Goal: Task Accomplishment & Management: Manage account settings

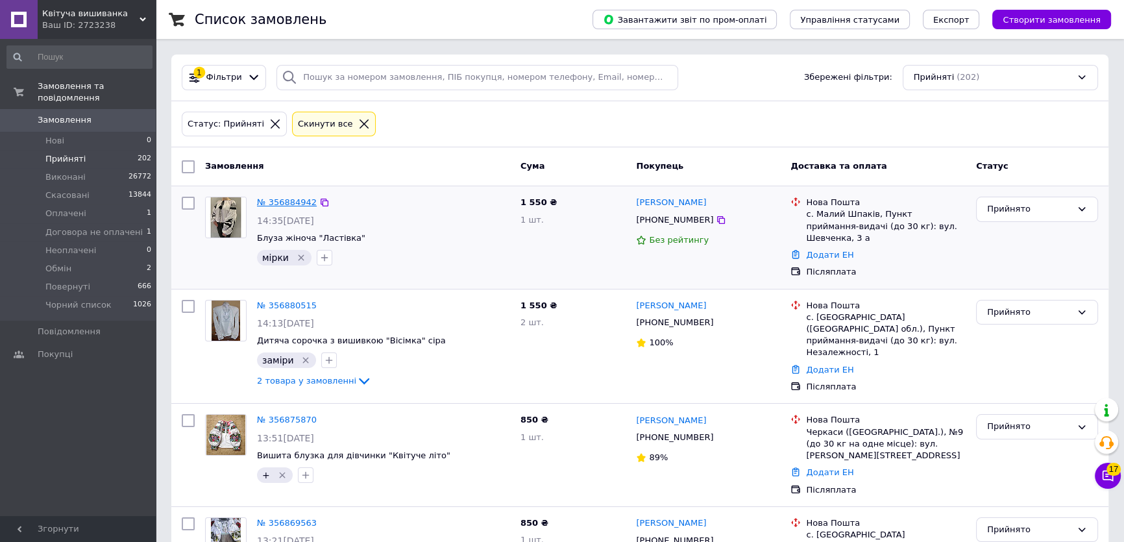
click at [291, 206] on link "№ 356884942" at bounding box center [287, 202] width 60 height 10
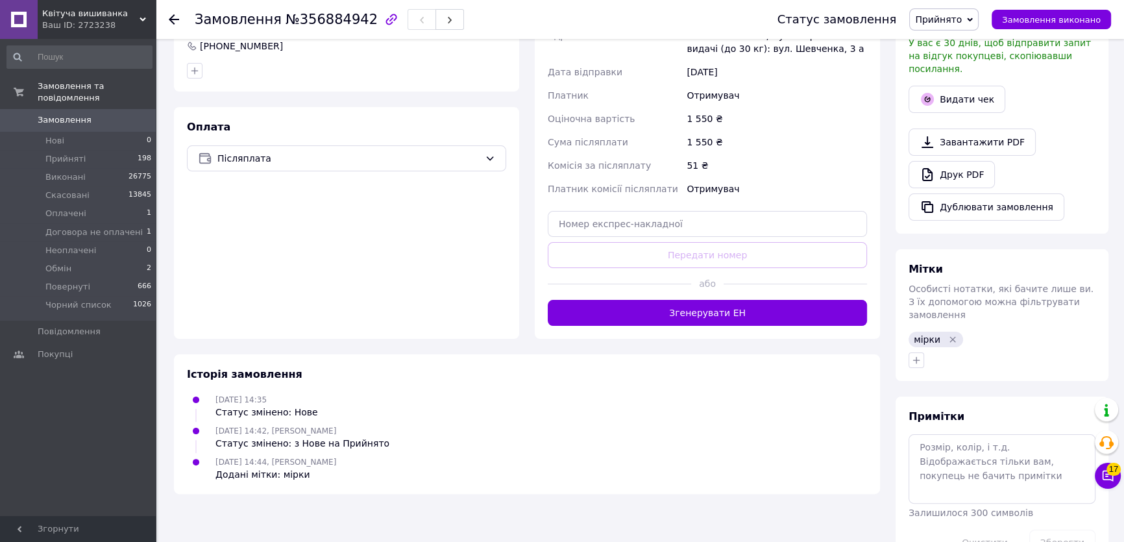
scroll to position [337, 0]
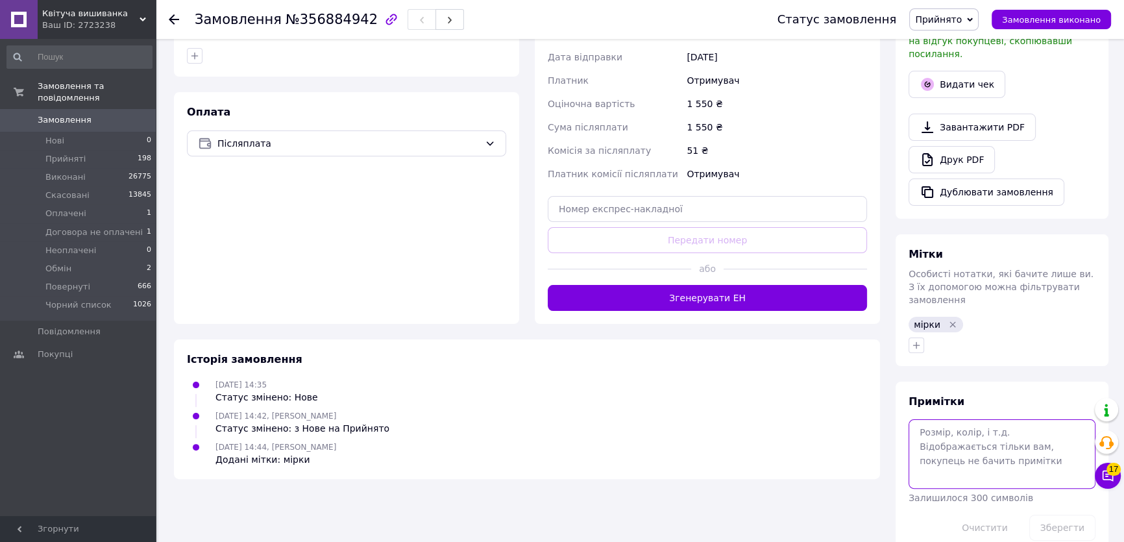
click at [926, 419] on textarea at bounding box center [1001, 453] width 187 height 69
type textarea "[PERSON_NAME] ог 120, ос 120"
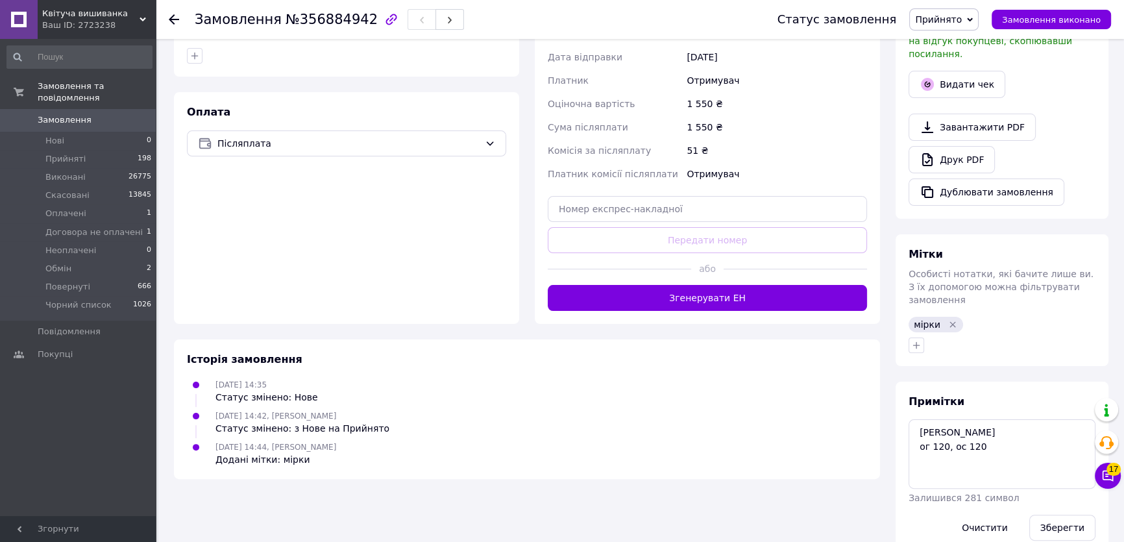
drag, startPoint x: 1044, startPoint y: 501, endPoint x: 987, endPoint y: 458, distance: 71.7
click at [1044, 514] on button "Зберегти" at bounding box center [1062, 527] width 66 height 26
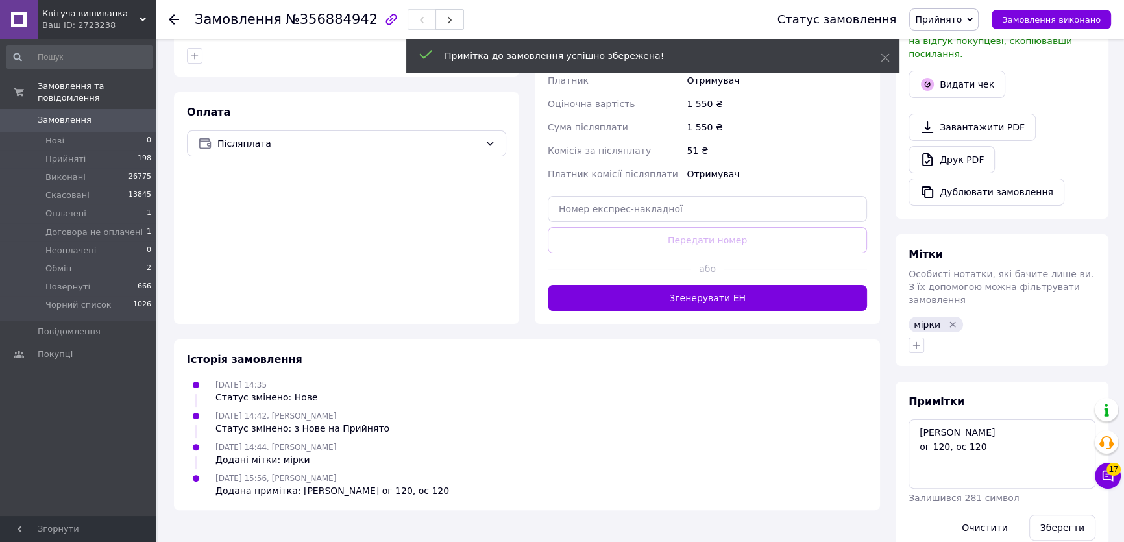
click at [948, 319] on icon "Видалити мітку" at bounding box center [952, 324] width 10 height 10
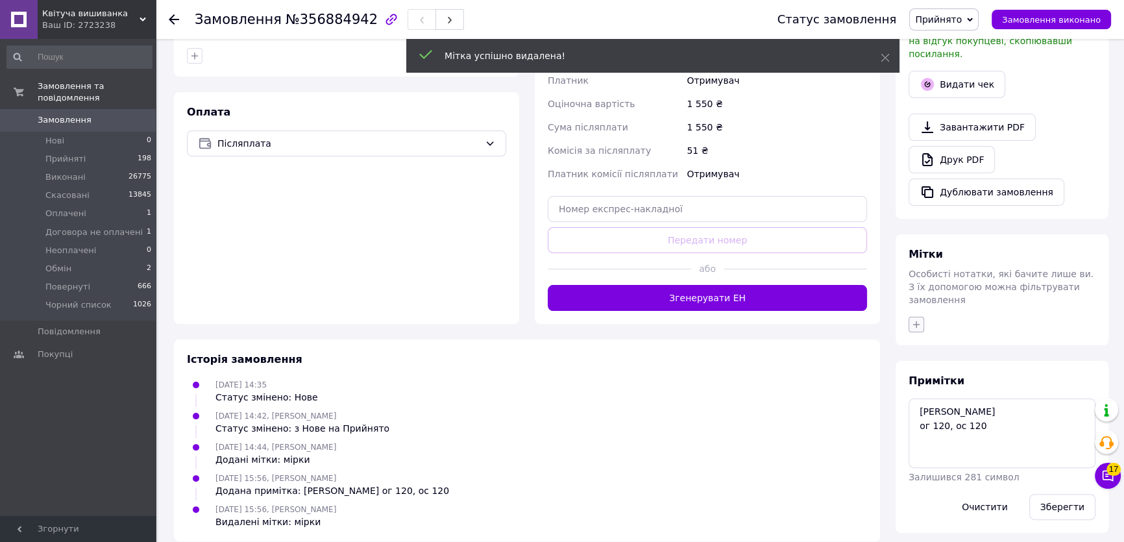
click at [913, 319] on icon "button" at bounding box center [916, 324] width 10 height 10
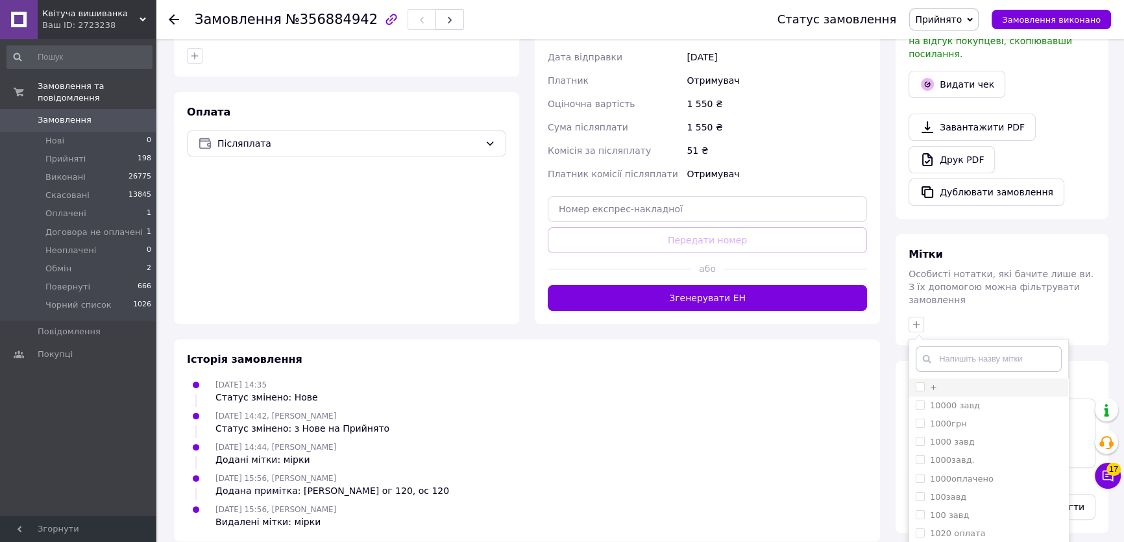
click at [920, 382] on input "+" at bounding box center [919, 386] width 8 height 8
checkbox input "true"
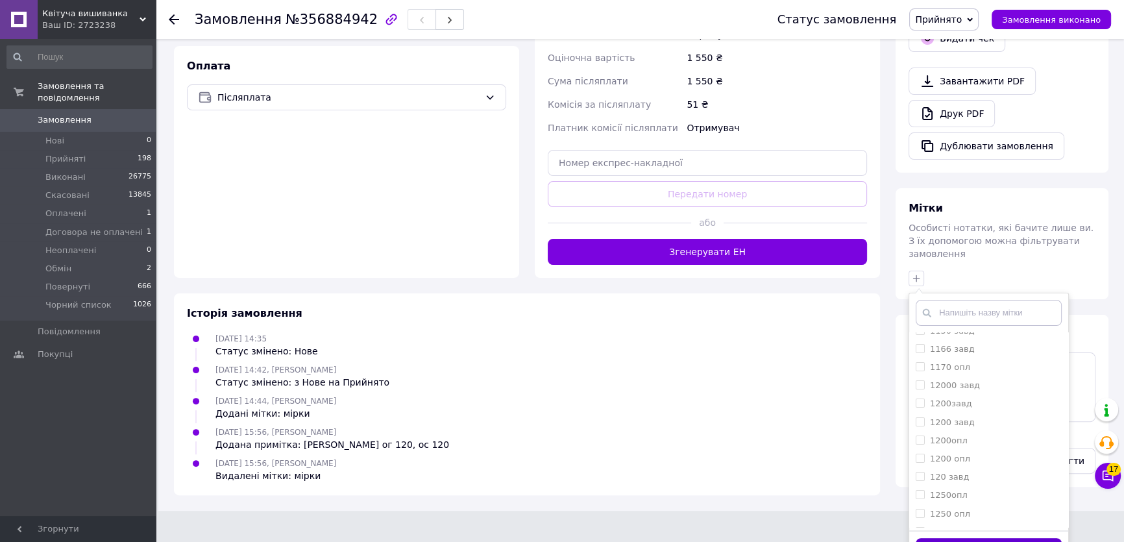
click at [1005, 538] on button "Додати мітку" at bounding box center [988, 550] width 146 height 25
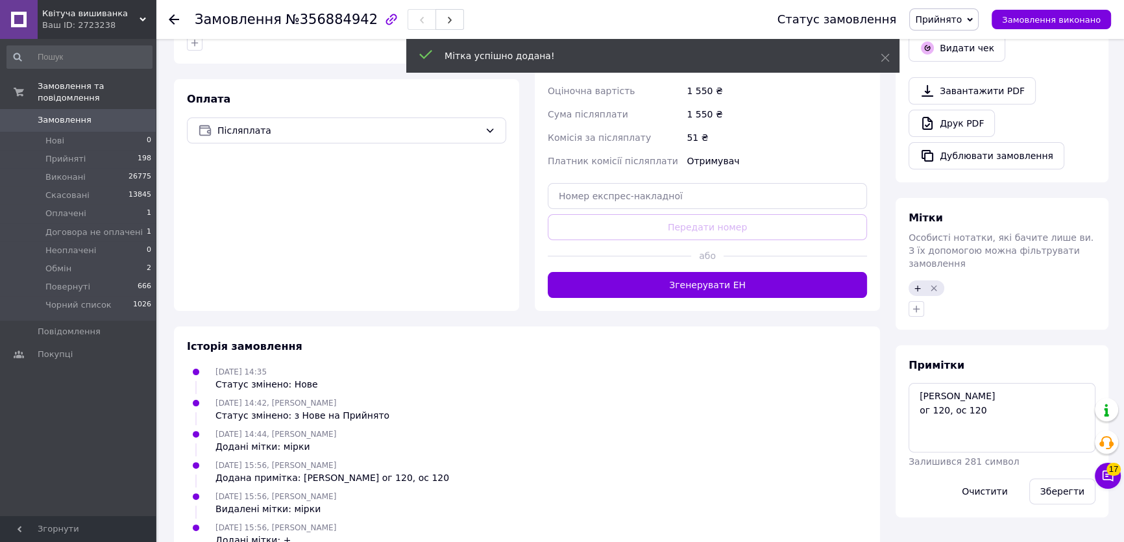
scroll to position [382, 0]
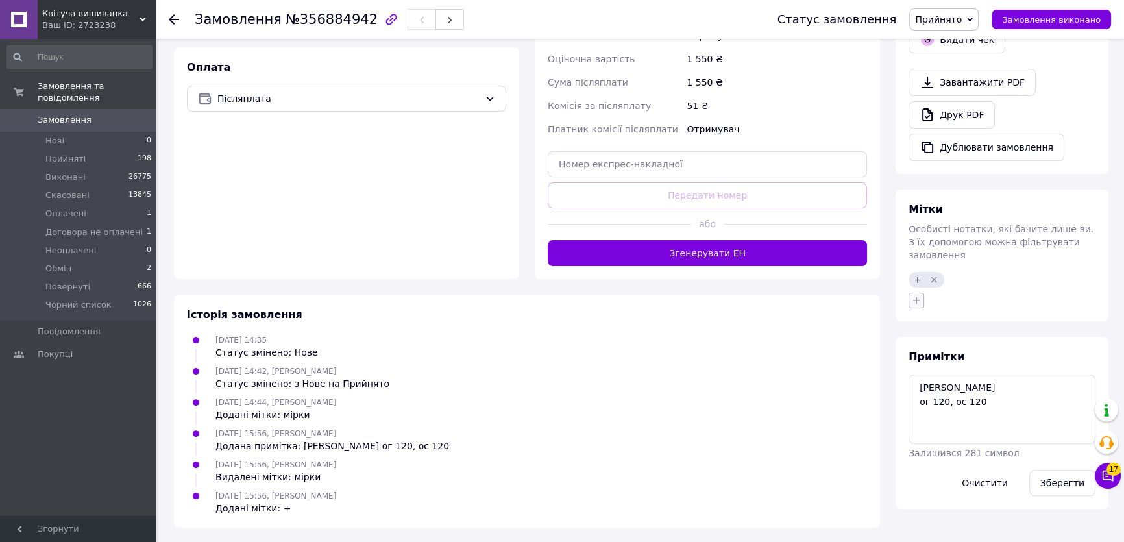
click at [916, 295] on icon "button" at bounding box center [916, 300] width 10 height 10
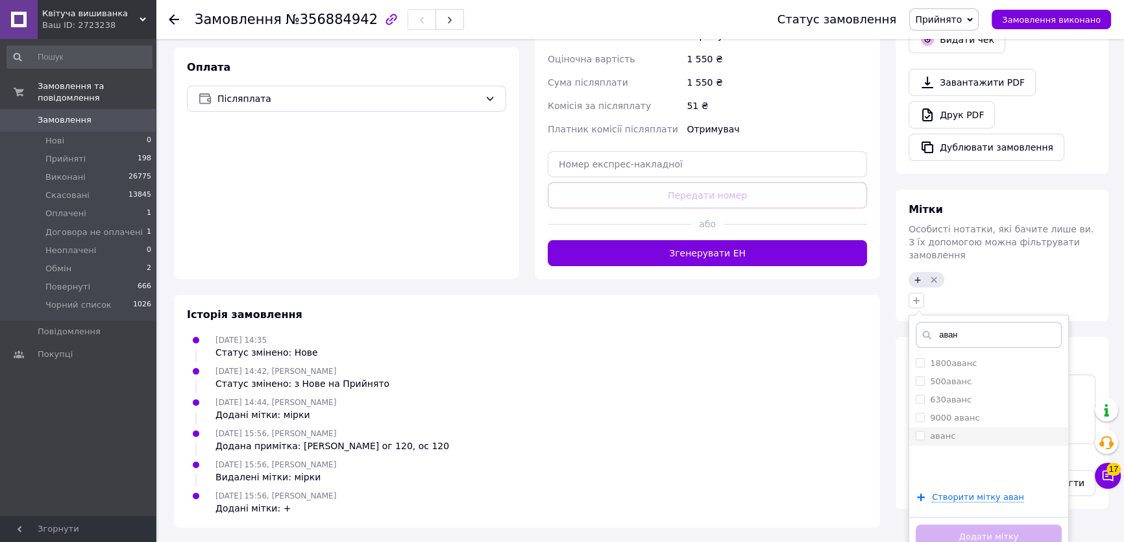
type input "аван"
click at [921, 431] on input "аванс" at bounding box center [919, 435] width 8 height 8
checkbox input "true"
click at [967, 524] on button "Додати мітку" at bounding box center [988, 536] width 146 height 25
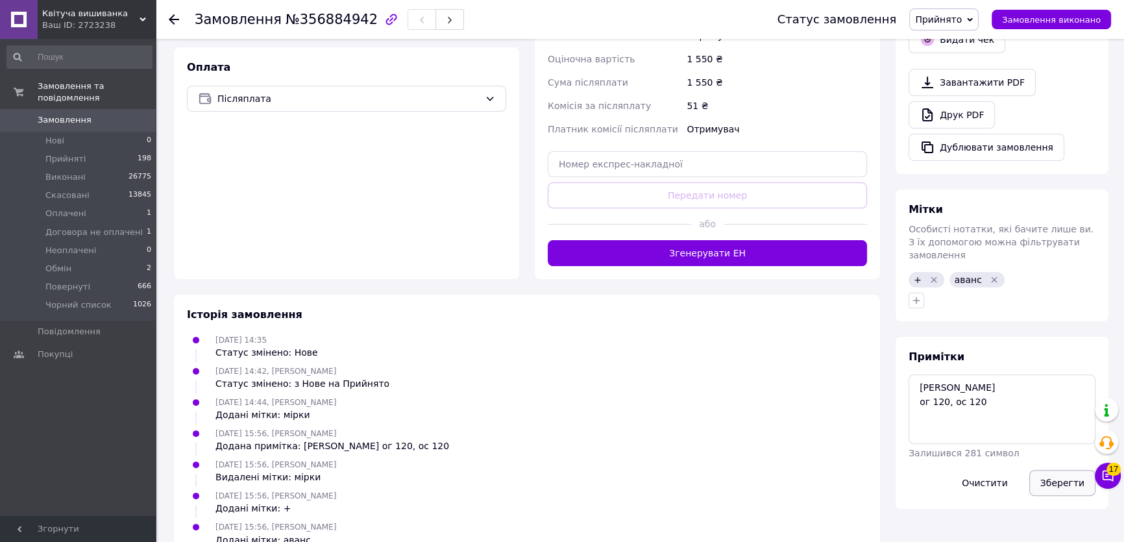
click at [1060, 470] on button "Зберегти" at bounding box center [1062, 483] width 66 height 26
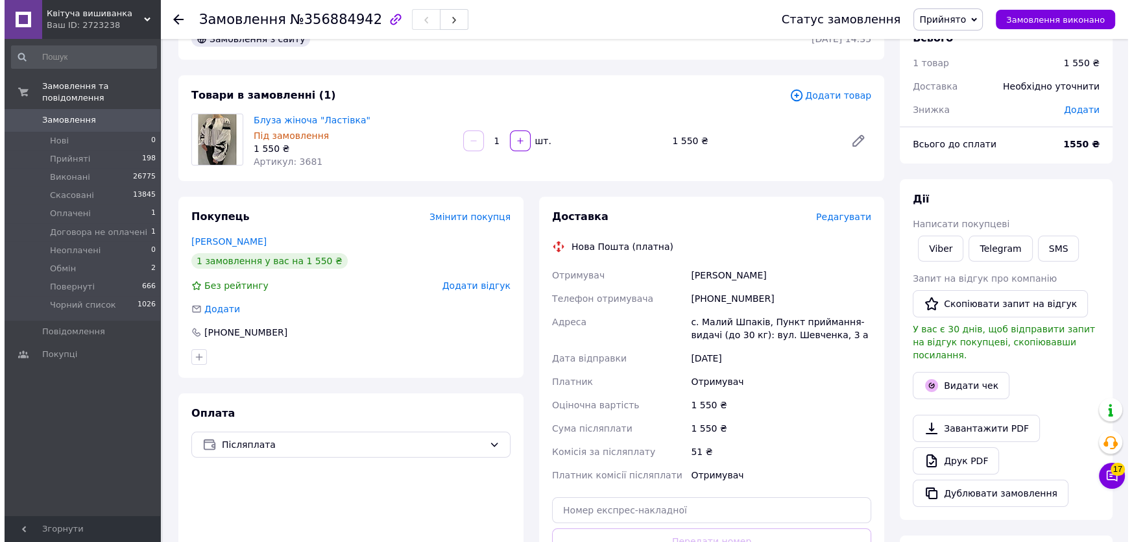
scroll to position [0, 0]
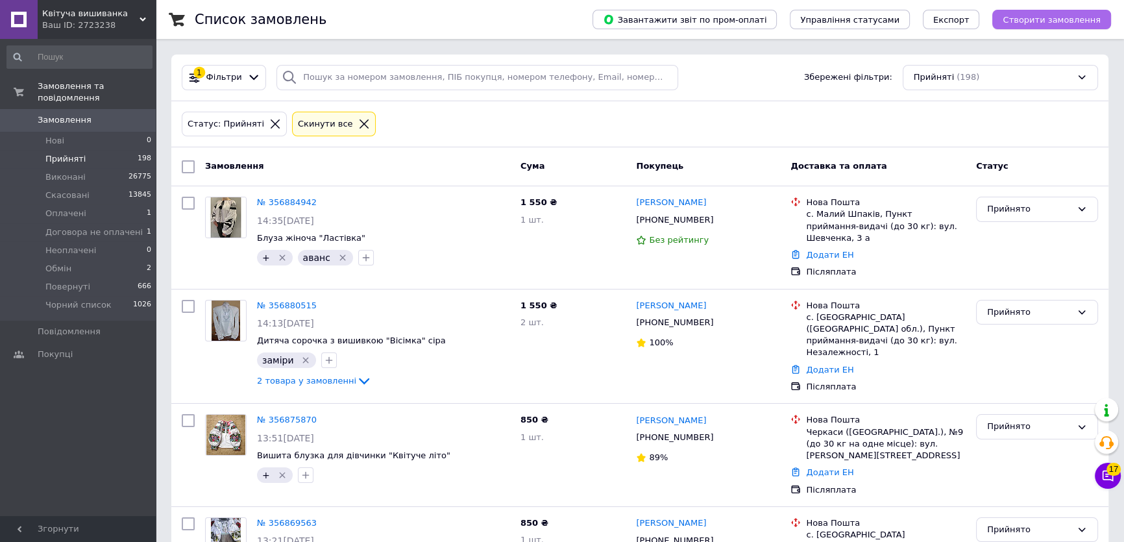
click at [1025, 16] on span "Створити замовлення" at bounding box center [1051, 20] width 98 height 10
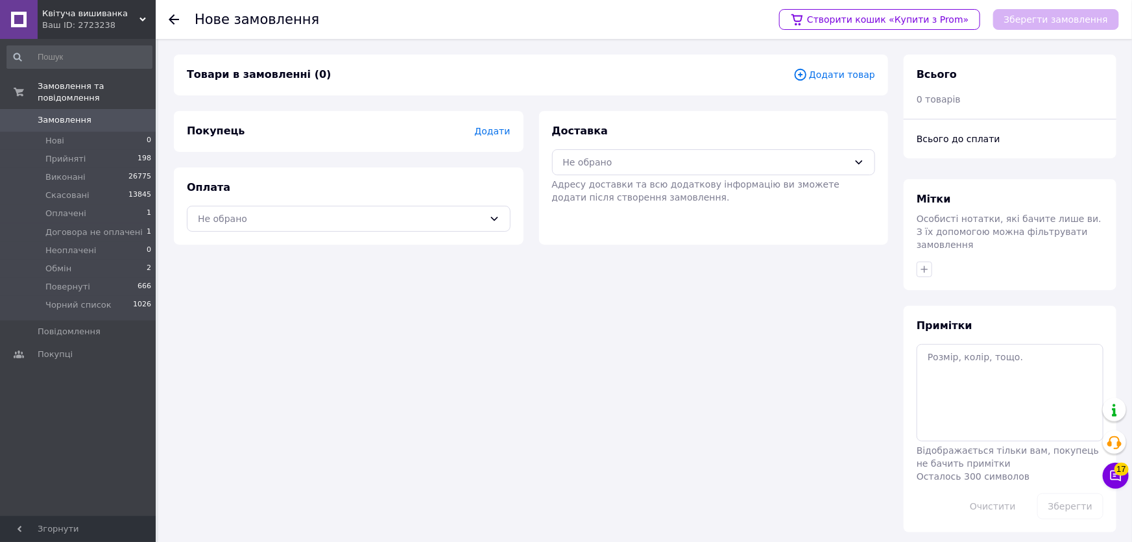
click at [841, 74] on span "Додати товар" at bounding box center [834, 74] width 82 height 14
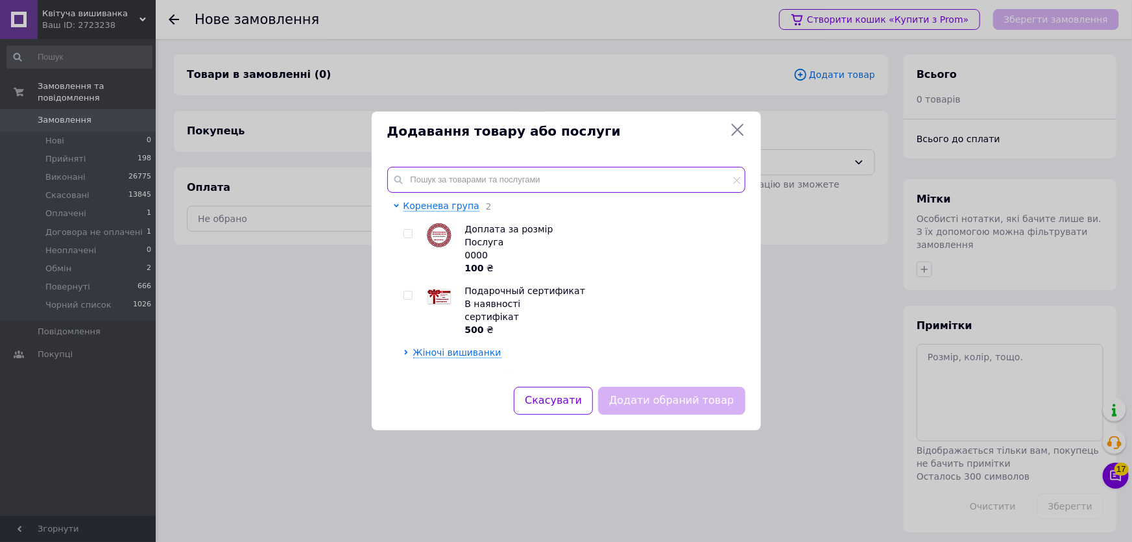
click at [442, 180] on input "text" at bounding box center [566, 180] width 358 height 26
click at [433, 183] on input "text" at bounding box center [566, 180] width 358 height 26
click at [422, 175] on input "text" at bounding box center [566, 180] width 358 height 26
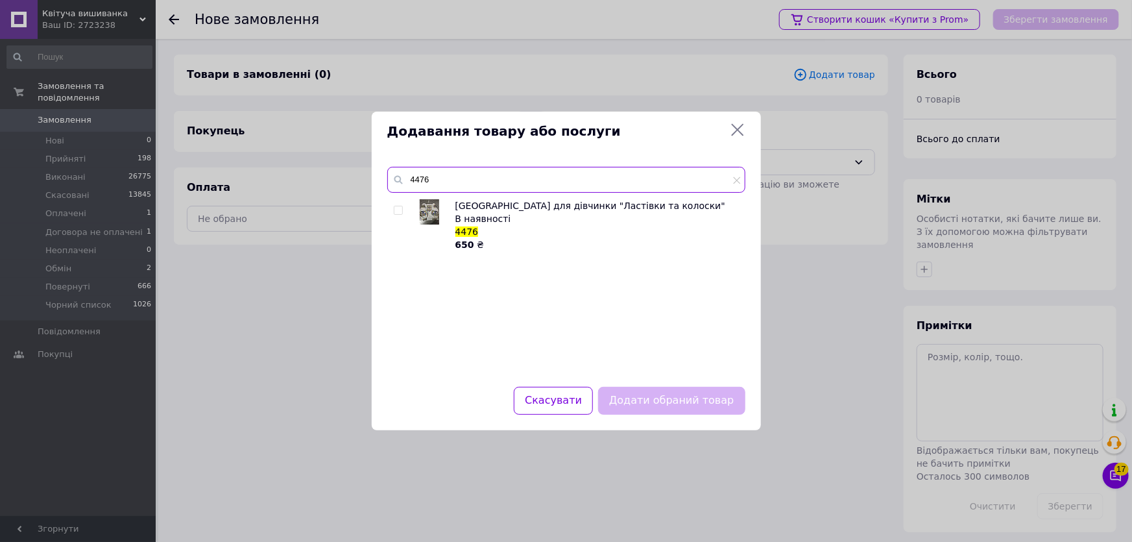
type input "4476"
click at [396, 211] on input "checkbox" at bounding box center [398, 210] width 8 height 8
checkbox input "true"
click at [685, 402] on button "Додати обраний товар" at bounding box center [671, 401] width 147 height 28
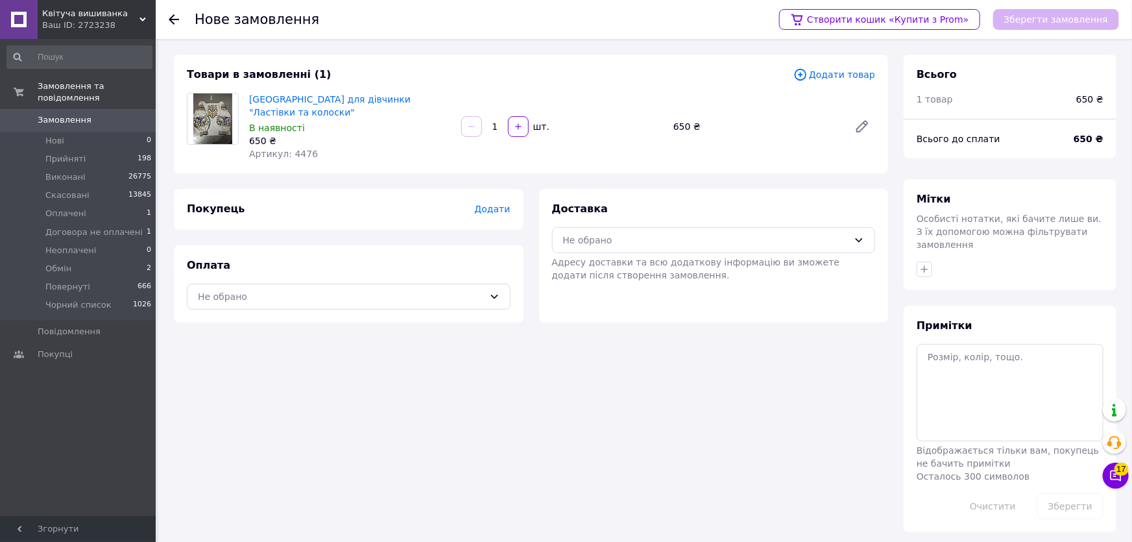
click at [504, 204] on span "Додати" at bounding box center [492, 209] width 36 height 10
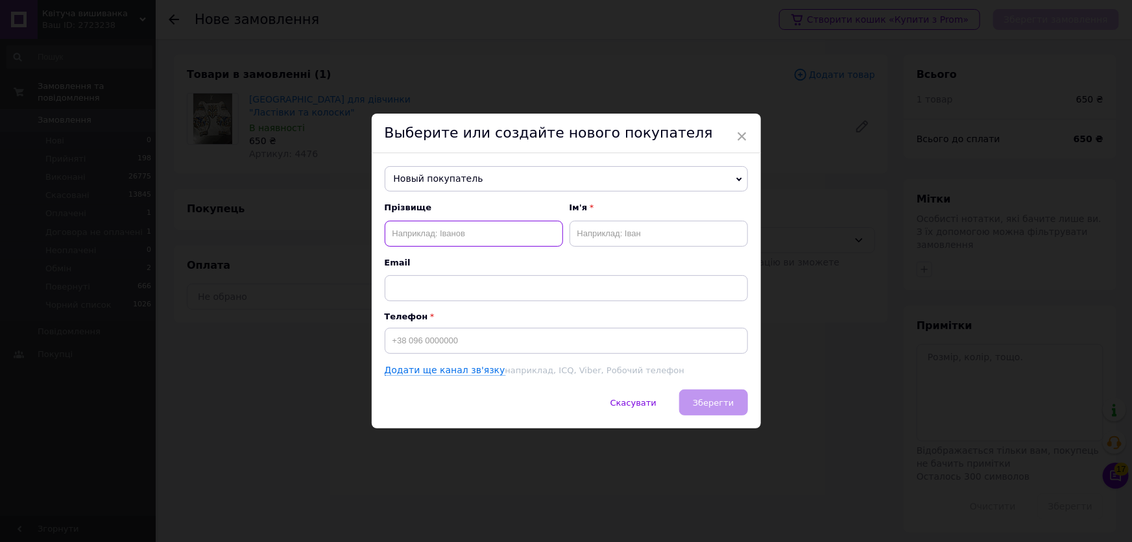
click at [472, 226] on input "text" at bounding box center [474, 234] width 178 height 26
type input "[PERSON_NAME]"
click at [599, 224] on input "text" at bounding box center [659, 234] width 178 height 26
type input "[PERSON_NAME]"
drag, startPoint x: 485, startPoint y: 342, endPoint x: 474, endPoint y: 294, distance: 49.3
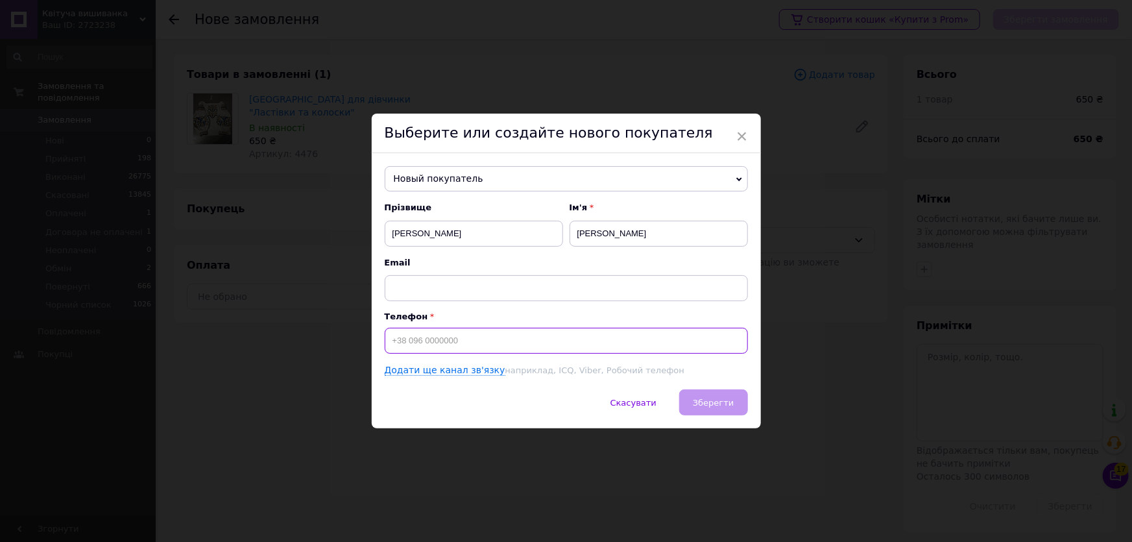
click at [485, 341] on input at bounding box center [566, 341] width 363 height 26
type input "[PHONE_NUMBER]"
drag, startPoint x: 739, startPoint y: 396, endPoint x: 745, endPoint y: 389, distance: 8.3
click at [745, 393] on button "Зберегти" at bounding box center [713, 402] width 68 height 26
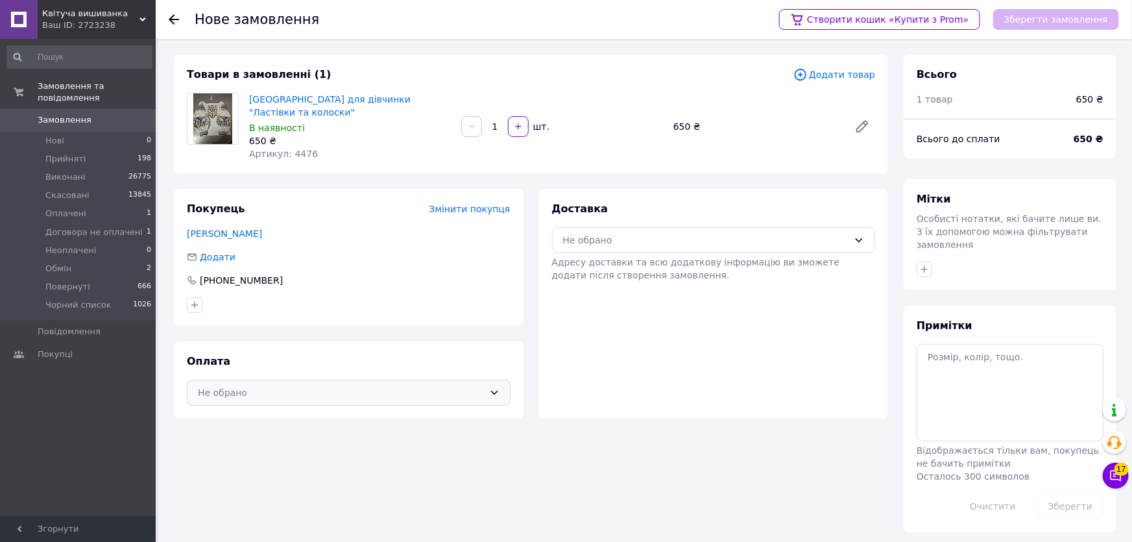
click at [499, 381] on div "Не обрано" at bounding box center [349, 392] width 324 height 26
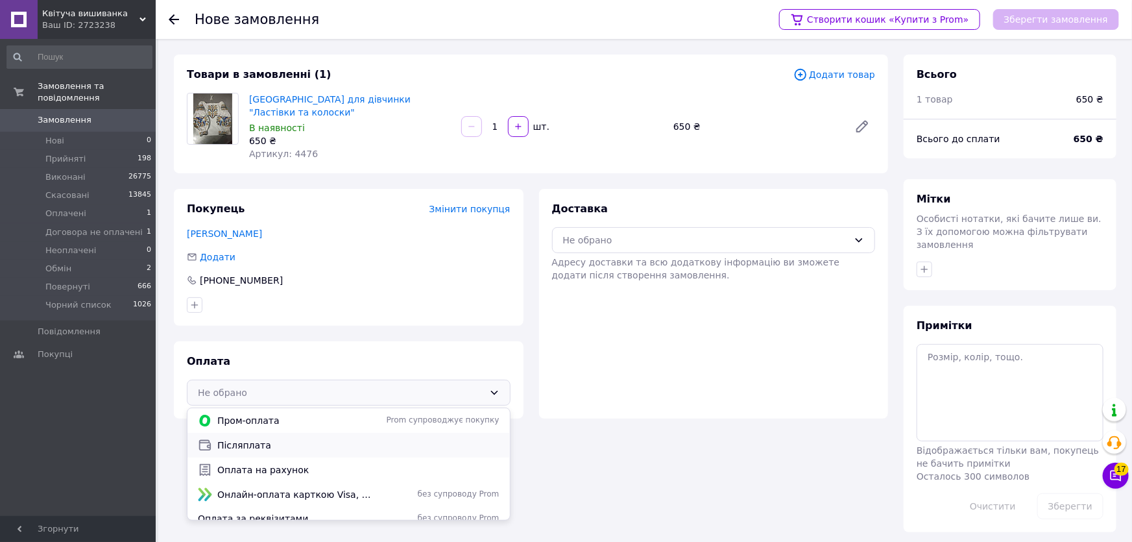
click at [323, 439] on span "Післяплата" at bounding box center [358, 445] width 282 height 13
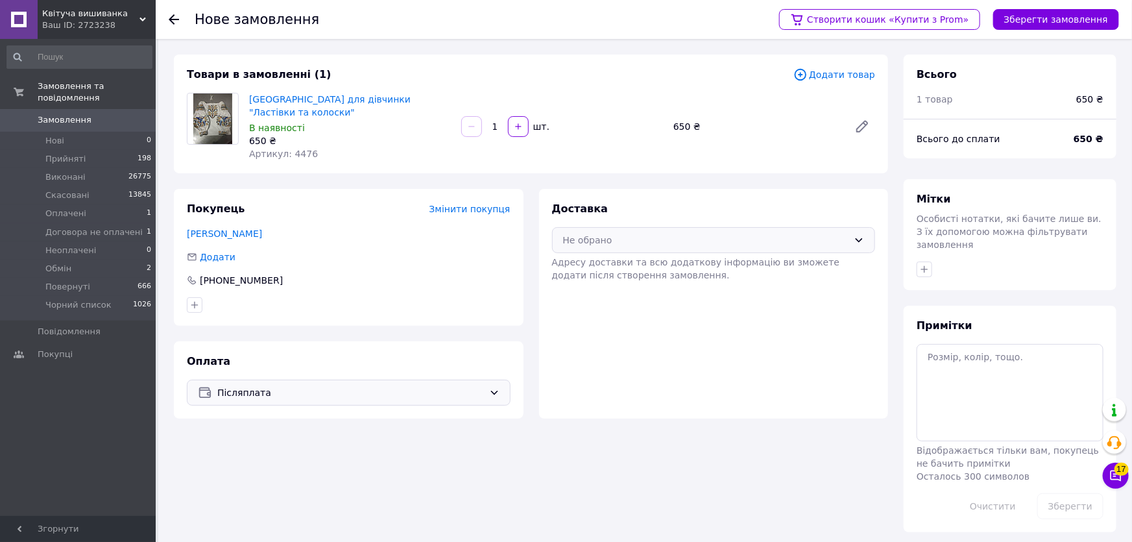
click at [863, 235] on icon at bounding box center [859, 240] width 10 height 10
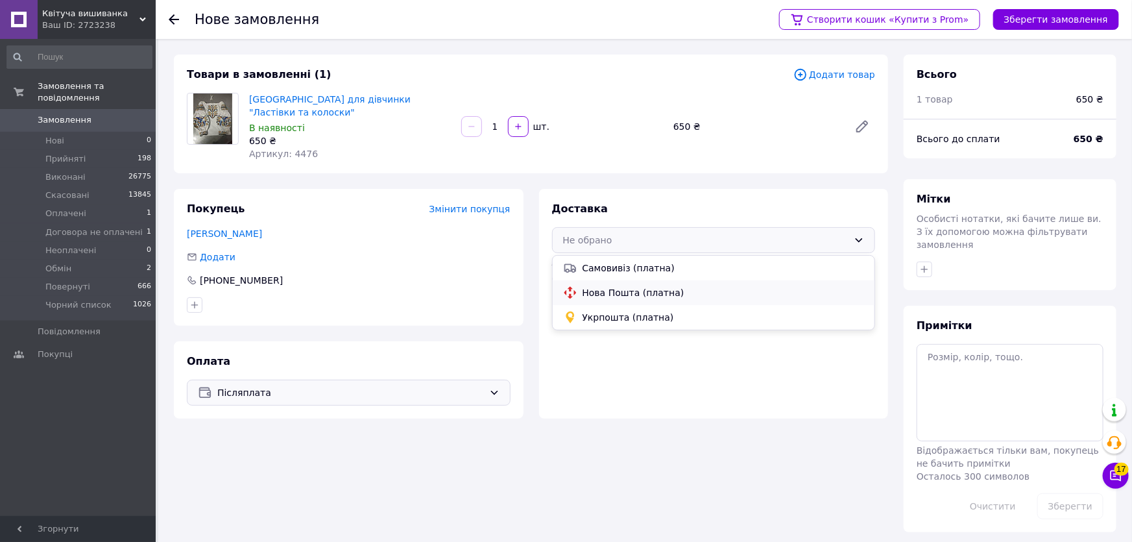
click at [684, 286] on span "Нова Пошта (платна)" at bounding box center [724, 292] width 282 height 13
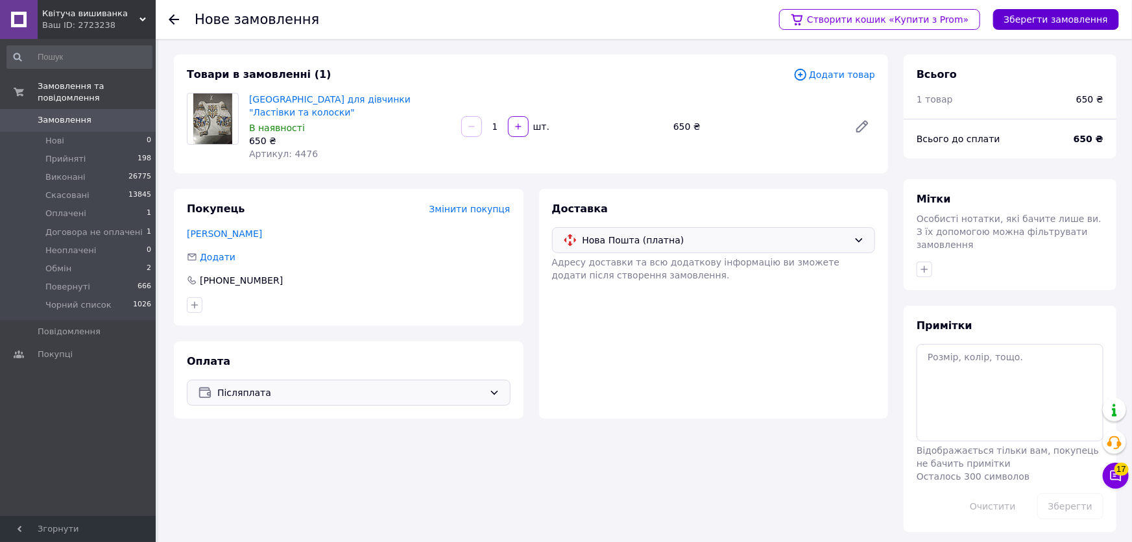
click at [1042, 14] on button "Зберегти замовлення" at bounding box center [1056, 19] width 126 height 21
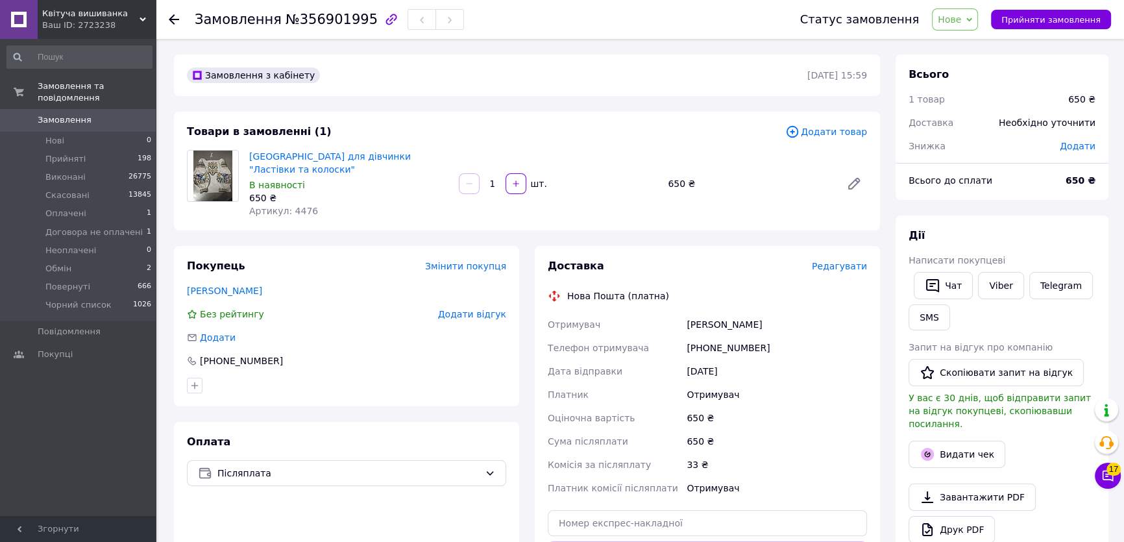
click at [978, 19] on span "Нове" at bounding box center [954, 19] width 46 height 22
click at [967, 44] on li "Прийнято" at bounding box center [987, 45] width 110 height 19
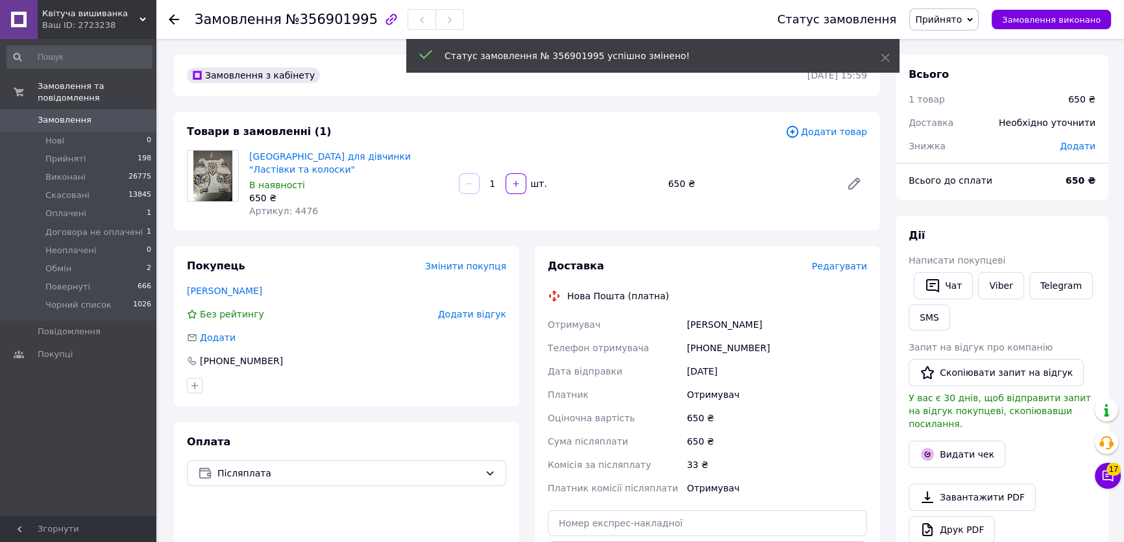
click at [833, 261] on span "Редагувати" at bounding box center [838, 266] width 55 height 10
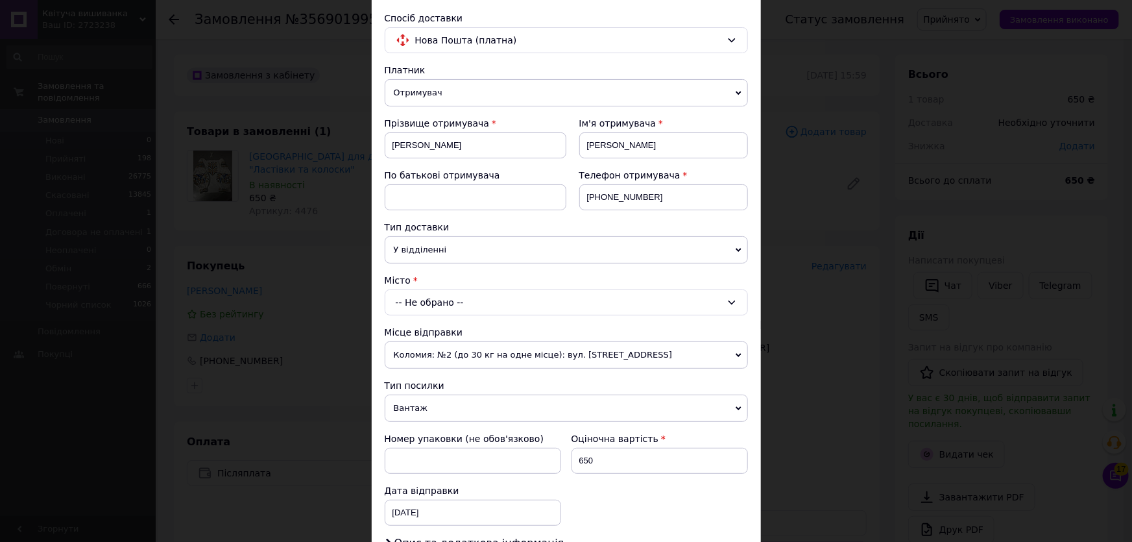
scroll to position [117, 0]
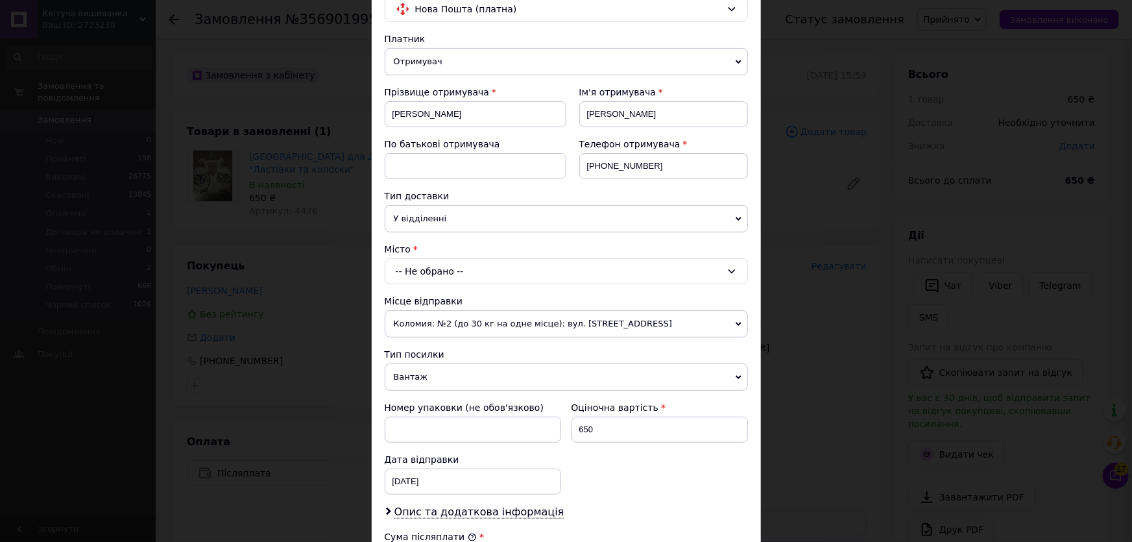
click at [733, 274] on icon at bounding box center [732, 271] width 10 height 10
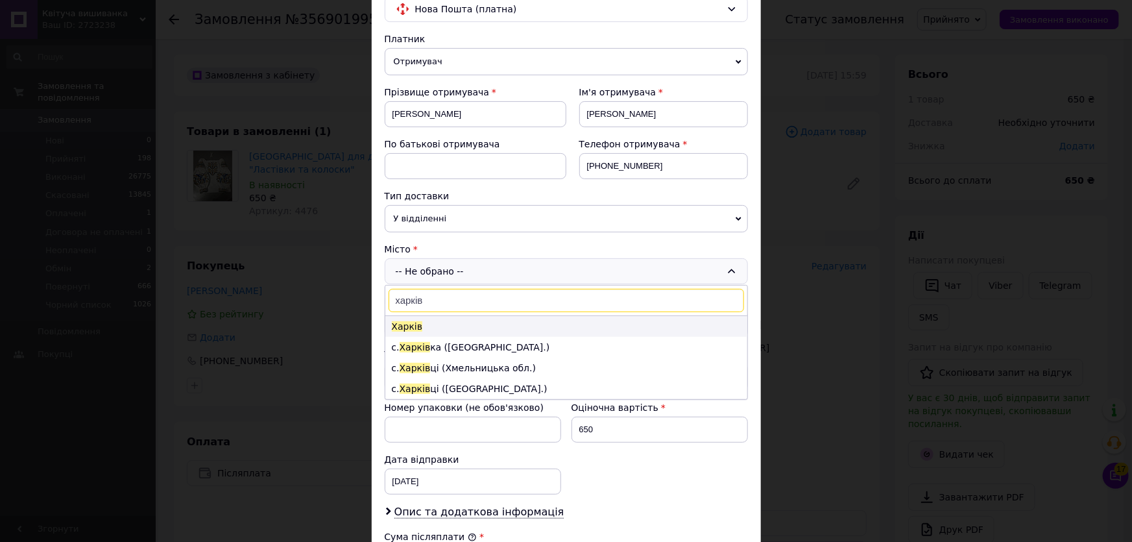
type input "харків"
click at [454, 324] on li "Харків" at bounding box center [566, 326] width 362 height 21
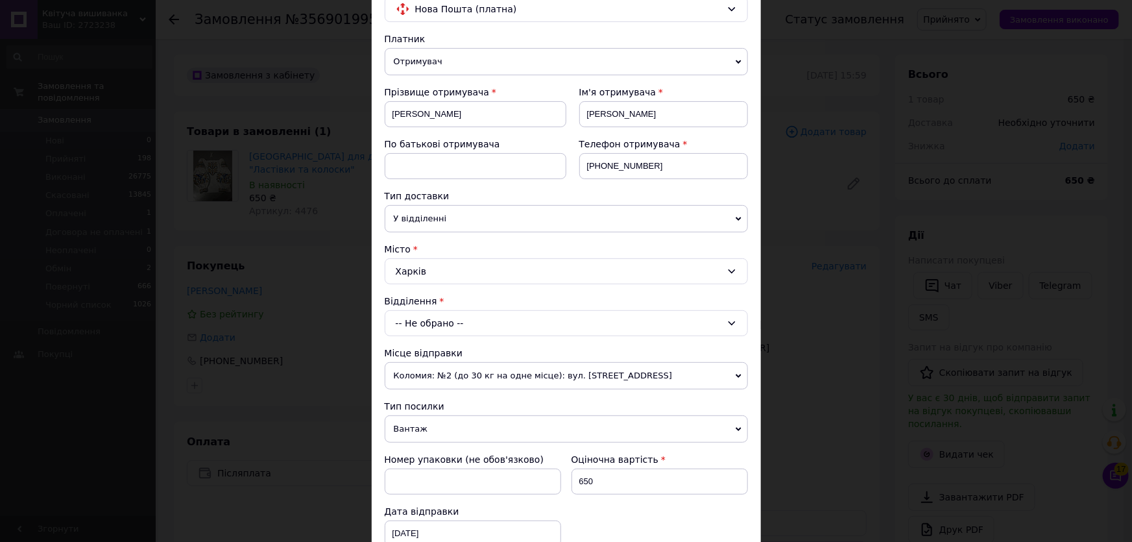
click at [446, 267] on div "Харків" at bounding box center [566, 271] width 363 height 26
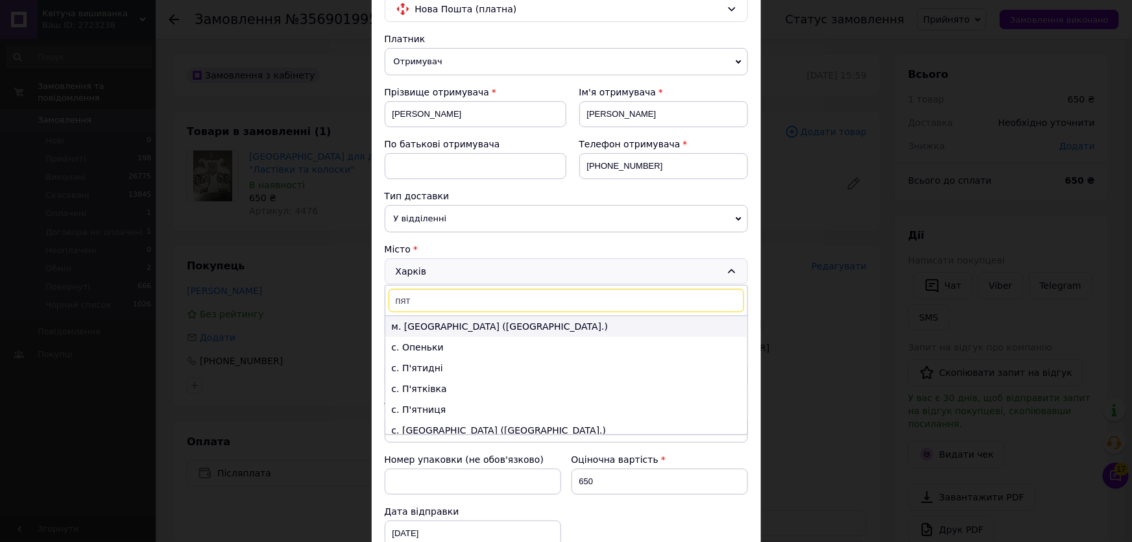
type input "пят"
click at [449, 324] on li "м. [GEOGRAPHIC_DATA] ([GEOGRAPHIC_DATA].)" at bounding box center [566, 326] width 362 height 21
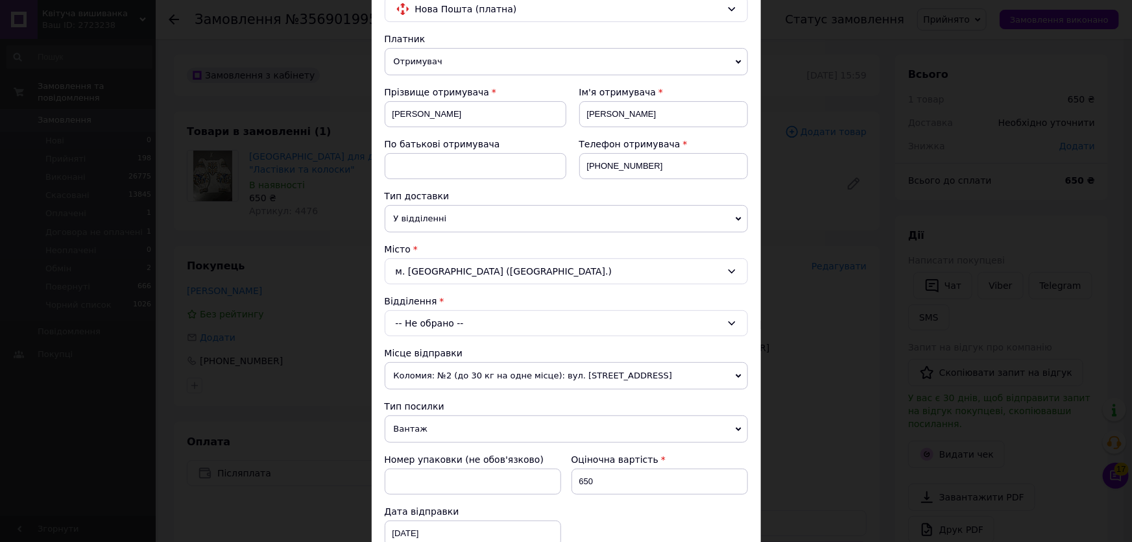
click at [728, 322] on icon at bounding box center [732, 323] width 10 height 10
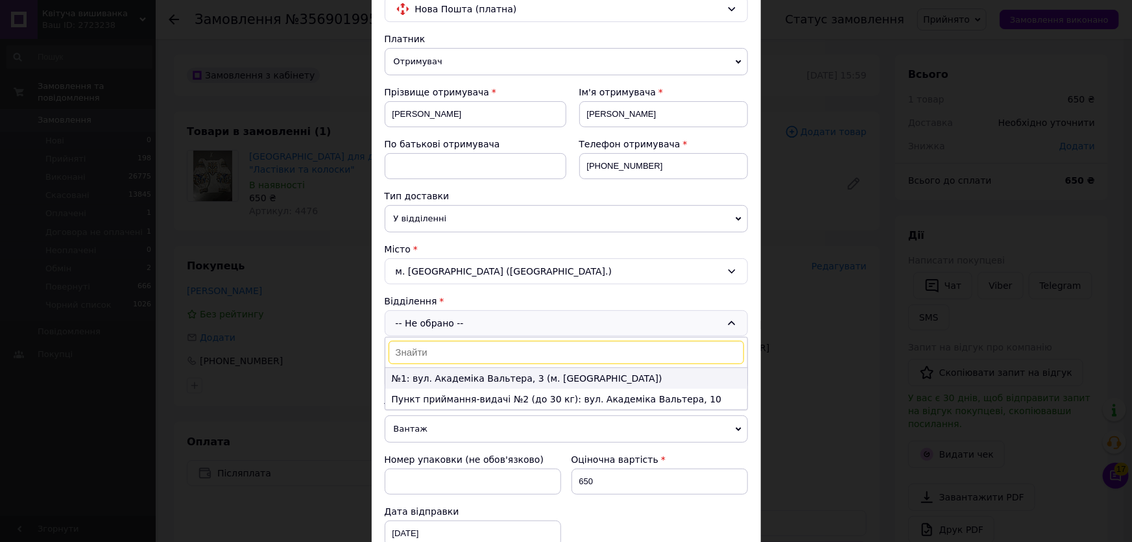
click at [563, 376] on li "№1: вул. Академіка Вальтера, 3 (м. [GEOGRAPHIC_DATA])" at bounding box center [566, 378] width 362 height 21
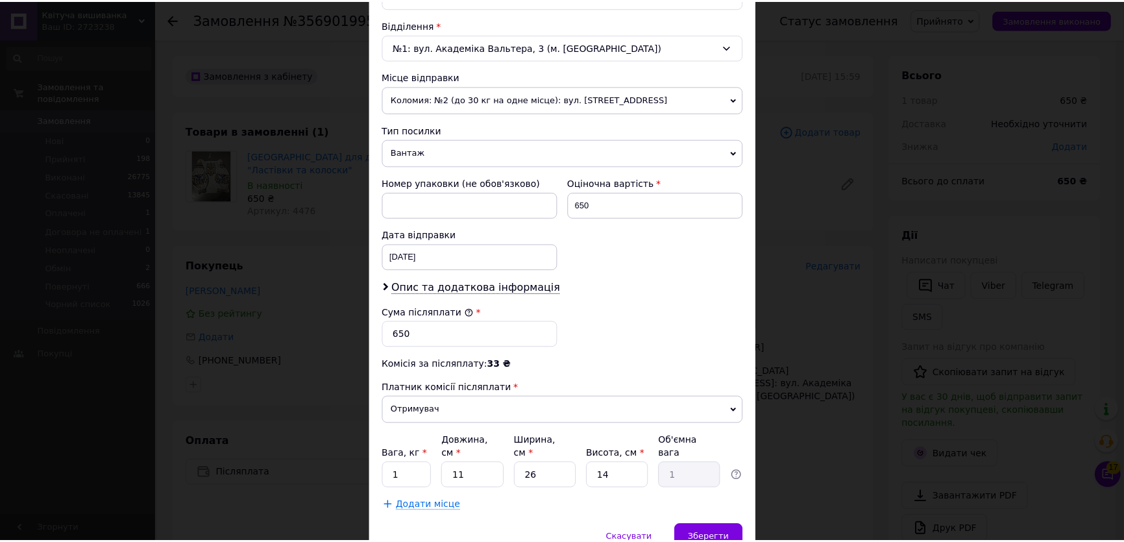
scroll to position [446, 0]
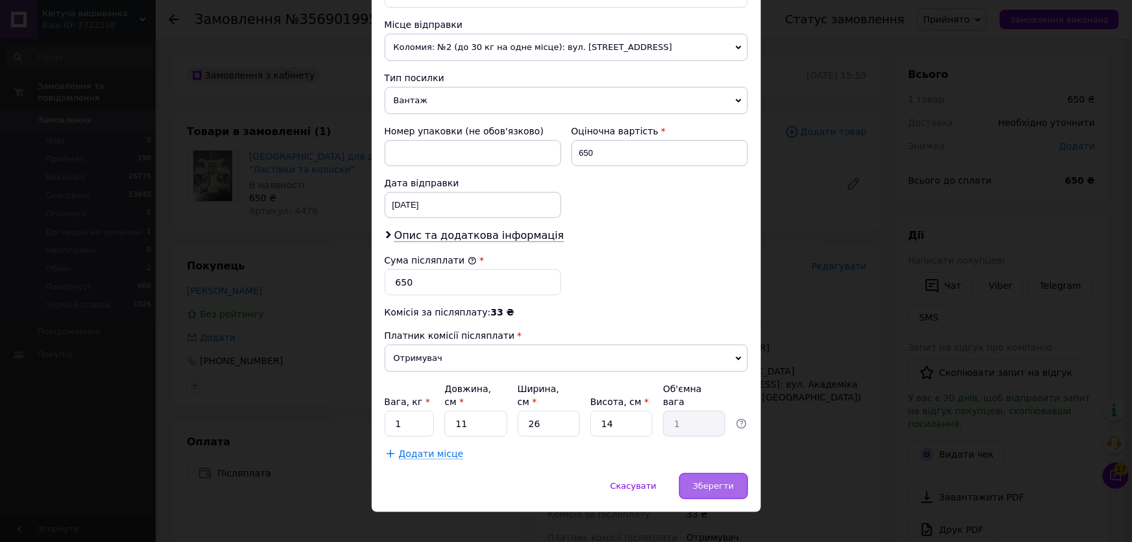
click at [715, 481] on span "Зберегти" at bounding box center [713, 486] width 41 height 10
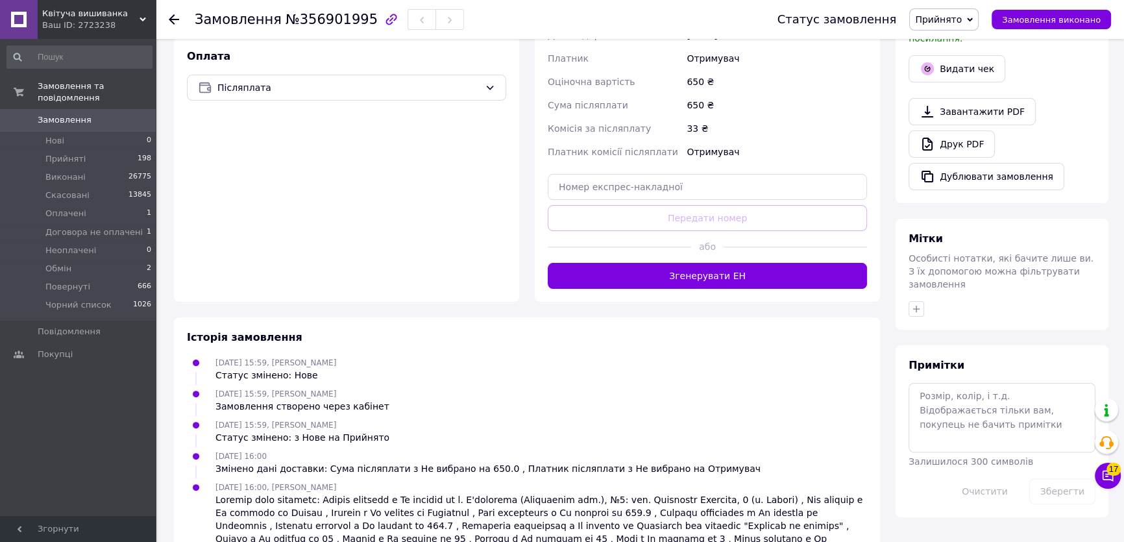
scroll to position [402, 0]
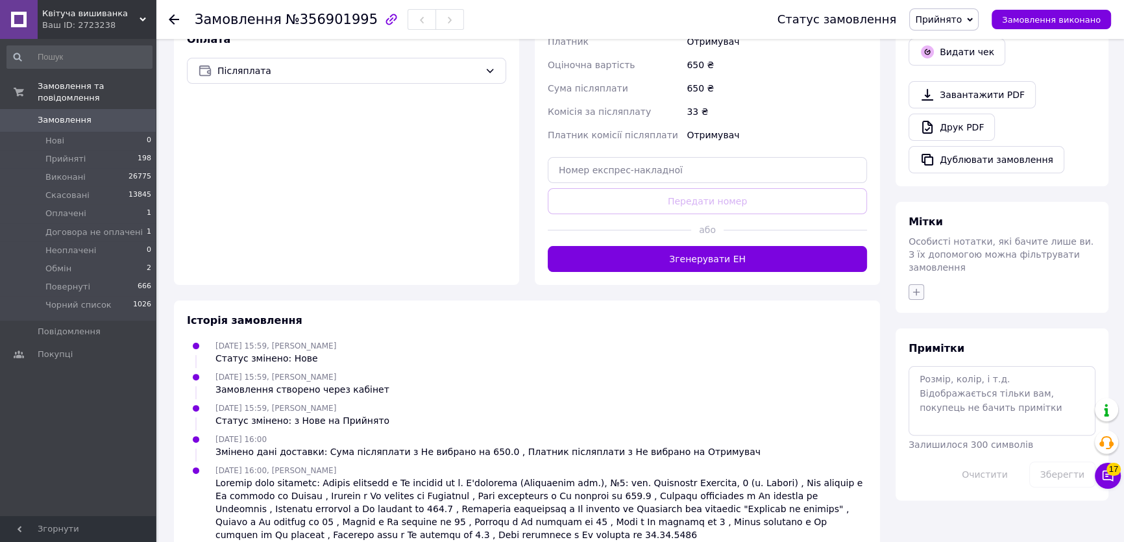
click at [914, 287] on icon "button" at bounding box center [916, 292] width 10 height 10
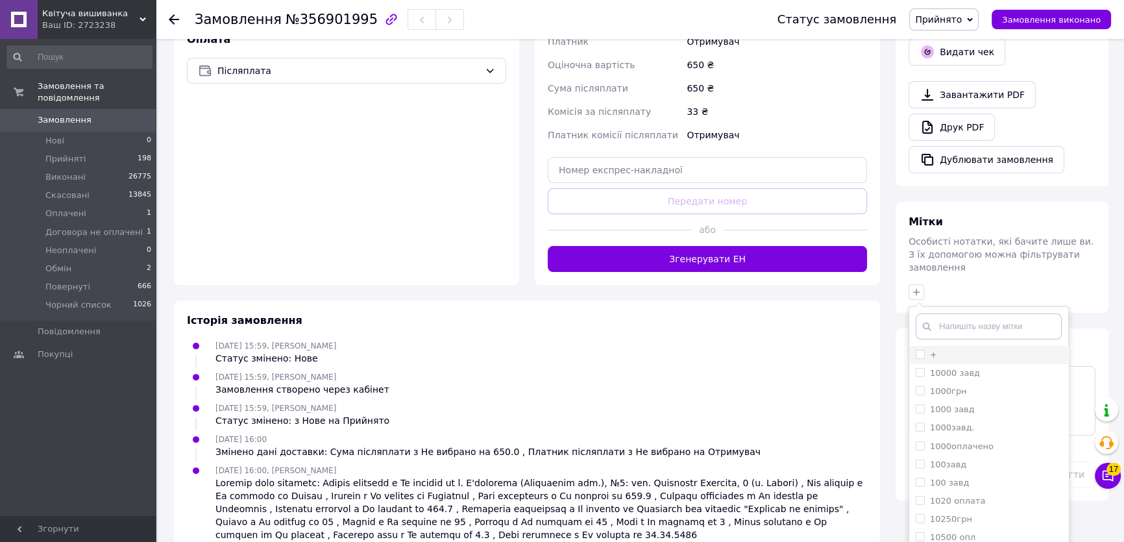
click at [920, 350] on input "+" at bounding box center [919, 354] width 8 height 8
checkbox input "true"
drag, startPoint x: 944, startPoint y: 532, endPoint x: 918, endPoint y: 453, distance: 83.3
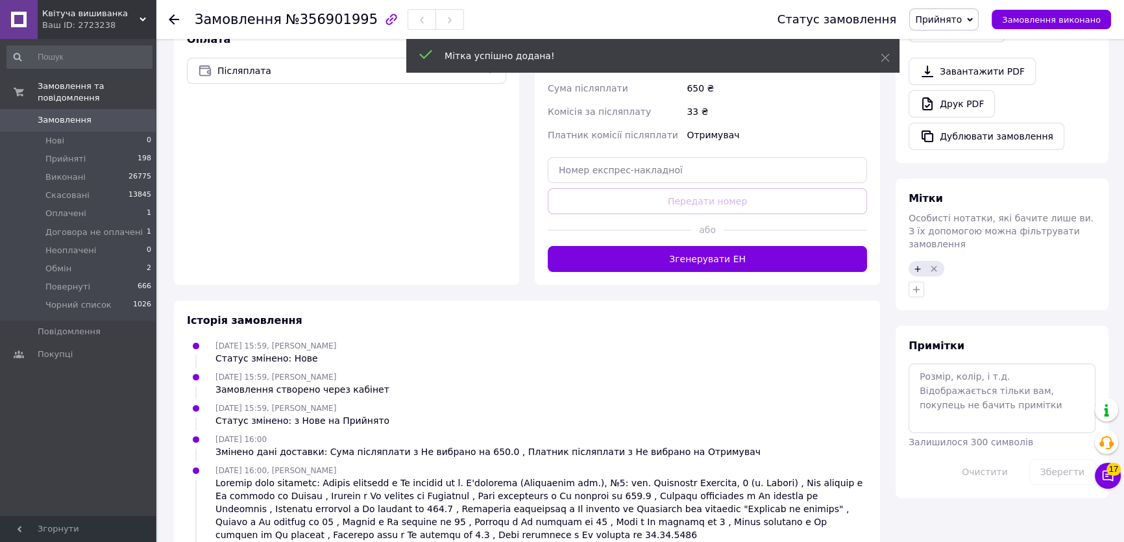
click at [922, 354] on div "Примітки Залишилося 300 символів Очистити Зберегти" at bounding box center [1001, 412] width 187 height 146
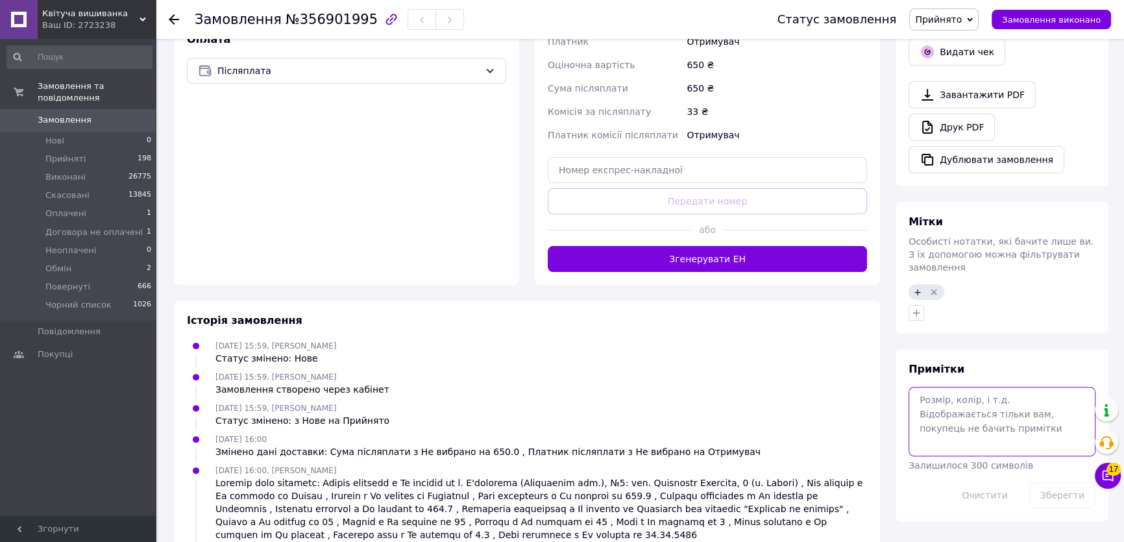
click at [924, 387] on textarea at bounding box center [1001, 421] width 187 height 69
type textarea "[PERSON_NAME] 31р"
click at [1064, 482] on button "Зберегти" at bounding box center [1062, 495] width 66 height 26
click at [1052, 482] on button "Зберегти" at bounding box center [1062, 495] width 66 height 26
